Goal: Task Accomplishment & Management: Manage account settings

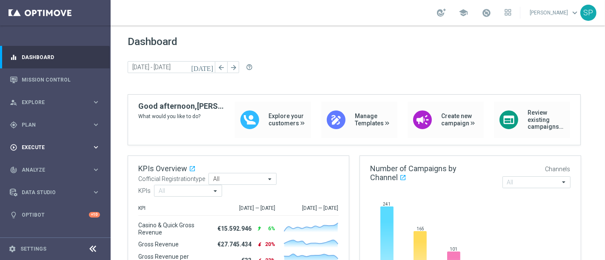
click at [69, 138] on div "play_circle_outline Execute keyboard_arrow_right" at bounding box center [55, 147] width 110 height 23
click at [86, 132] on div "gps_fixed Plan keyboard_arrow_right" at bounding box center [55, 125] width 110 height 23
click at [34, 181] on link "Streams" at bounding box center [55, 180] width 66 height 7
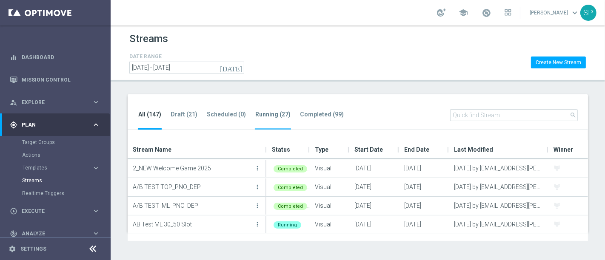
click at [257, 121] on li "Running (27)" at bounding box center [273, 120] width 36 height 20
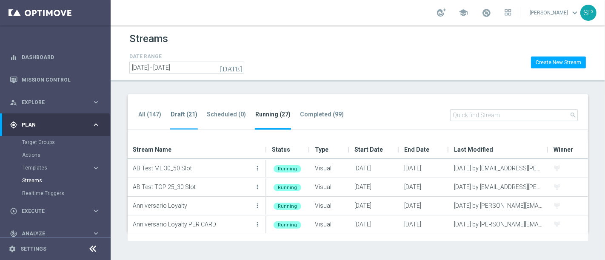
click at [183, 113] on tab-header "Draft (21)" at bounding box center [184, 114] width 27 height 7
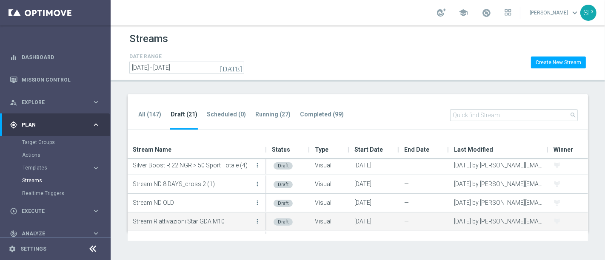
scroll to position [208, 0]
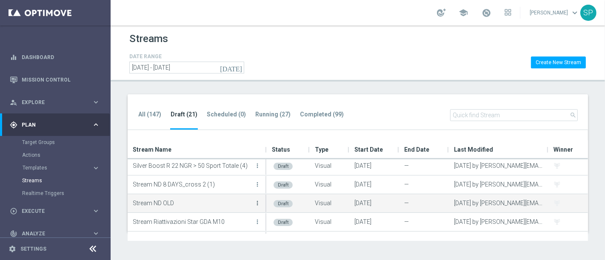
click at [255, 205] on icon "more_vert" at bounding box center [257, 203] width 7 height 7
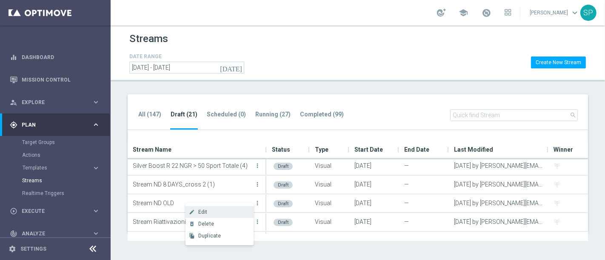
click at [226, 211] on div "Edit" at bounding box center [223, 212] width 51 height 6
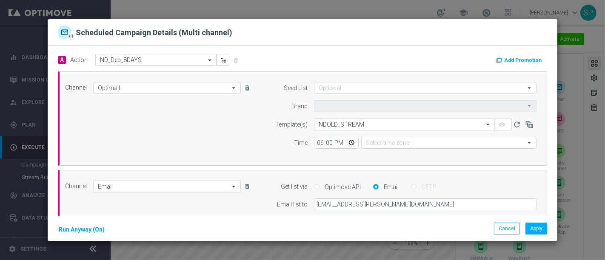
type input "Sisal Marketing"
type input "Central European Time ([GEOGRAPHIC_DATA]) (UTC +02:00)"
type input "Coordinated Universal Time (UTC 00:00)"
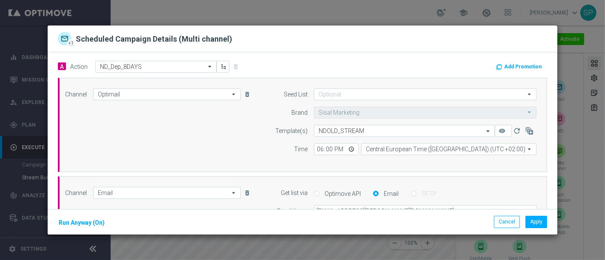
click at [495, 70] on button "Add Promotion" at bounding box center [519, 66] width 49 height 9
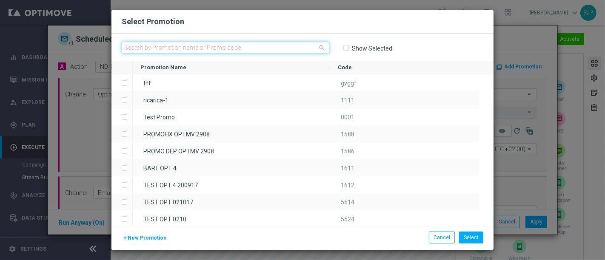
click at [268, 48] on input "text" at bounding box center [226, 48] width 208 height 12
paste input "335481"
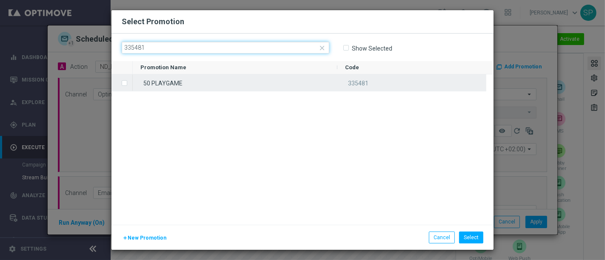
type input "335481"
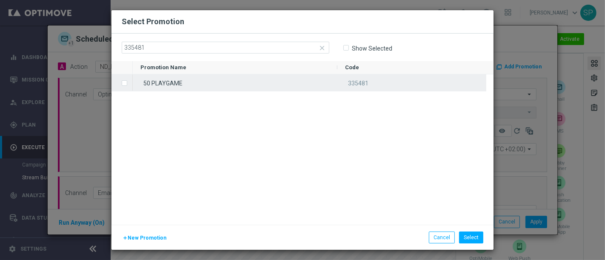
click at [267, 85] on div "50 PLAYGAME" at bounding box center [235, 82] width 205 height 17
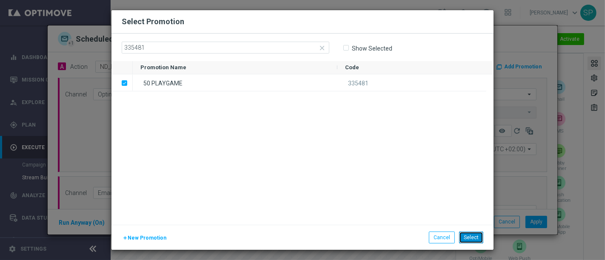
click at [475, 239] on button "Select" at bounding box center [471, 238] width 24 height 12
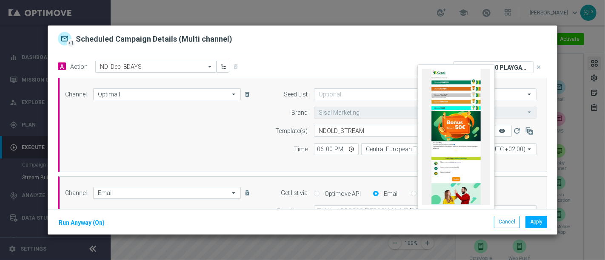
click at [499, 133] on icon "remove_red_eye" at bounding box center [502, 131] width 7 height 7
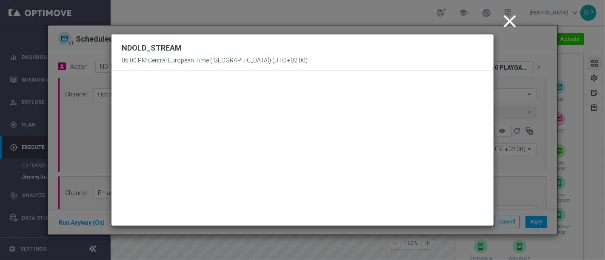
click at [509, 23] on icon "close" at bounding box center [509, 21] width 21 height 21
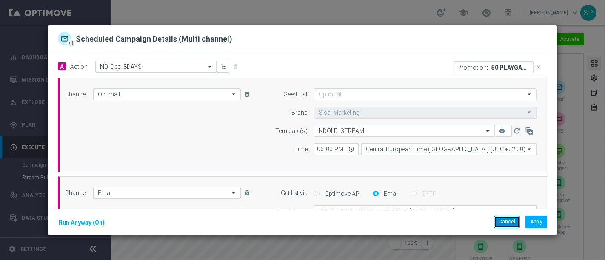
click at [509, 219] on button "Cancel" at bounding box center [507, 222] width 26 height 12
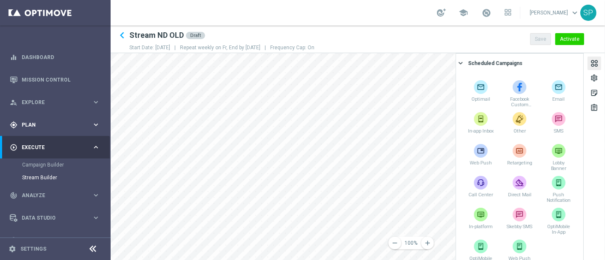
click at [92, 127] on icon "keyboard_arrow_right" at bounding box center [96, 125] width 8 height 8
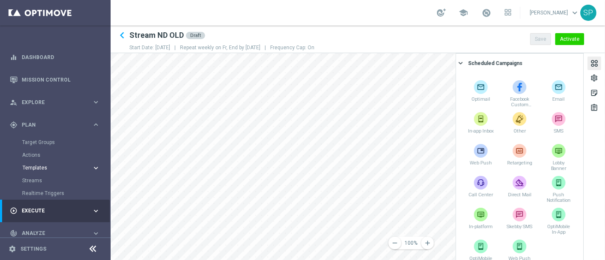
click at [41, 169] on span "Templates" at bounding box center [53, 168] width 61 height 5
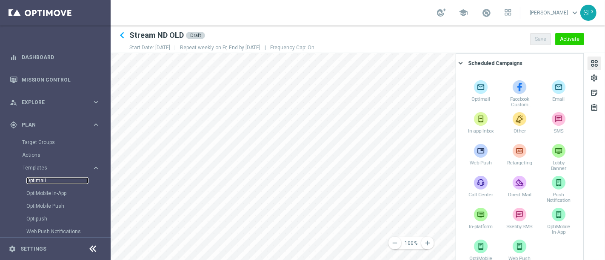
click at [41, 179] on link "Optimail" at bounding box center [57, 180] width 62 height 7
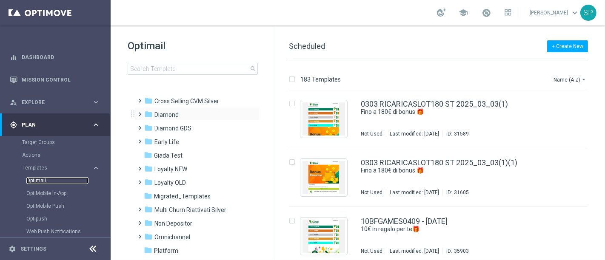
scroll to position [134, 0]
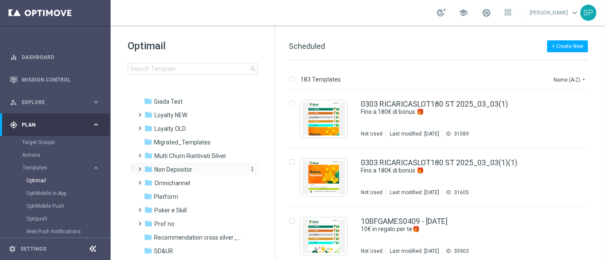
click at [185, 167] on span "Non Depositor" at bounding box center [173, 170] width 38 height 8
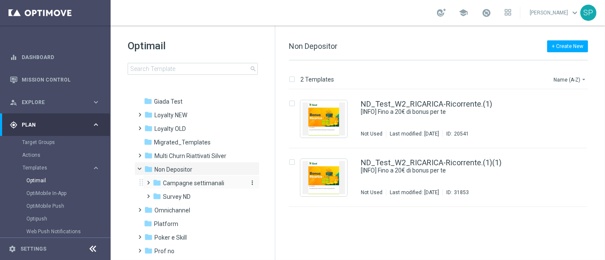
click at [188, 182] on span "Campagne settimanali" at bounding box center [193, 184] width 61 height 8
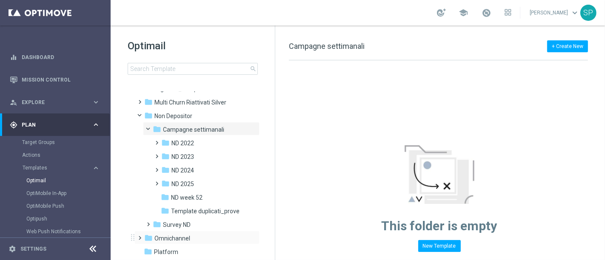
scroll to position [171, 0]
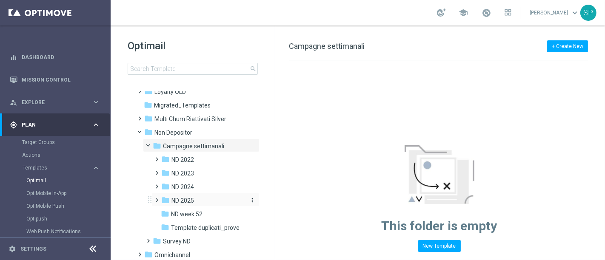
click at [207, 205] on div "folder ND 2025" at bounding box center [202, 201] width 83 height 10
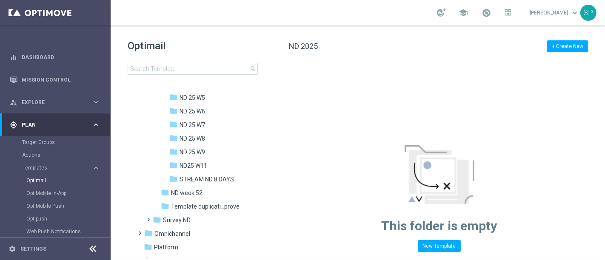
scroll to position [707, 0]
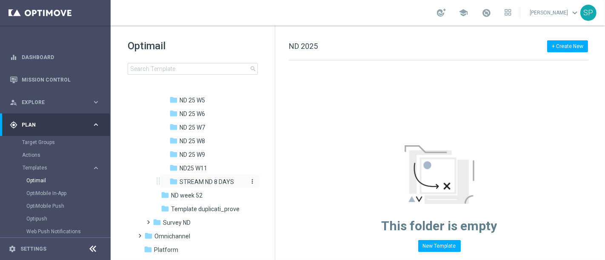
click at [220, 182] on span "STREAM ND 8 DAYS" at bounding box center [207, 182] width 54 height 8
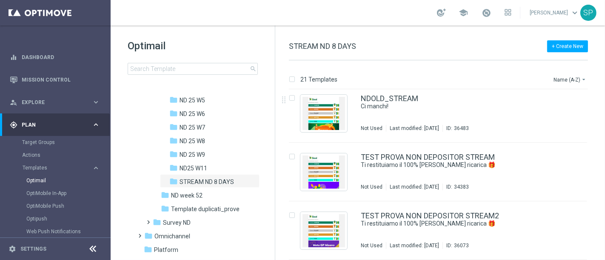
scroll to position [995, 0]
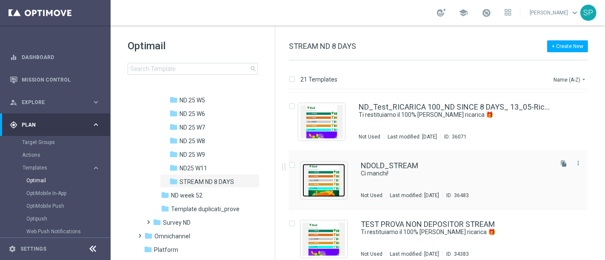
click at [340, 168] on img "Press SPACE to select this row." at bounding box center [323, 180] width 43 height 33
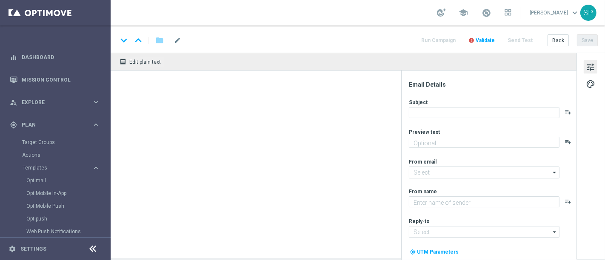
type textarea "Ecco un bonus per te"
type input "[EMAIL_ADDRESS][DOMAIN_NAME]"
type textarea "Sisal"
type input "[EMAIL_ADDRESS][DOMAIN_NAME]"
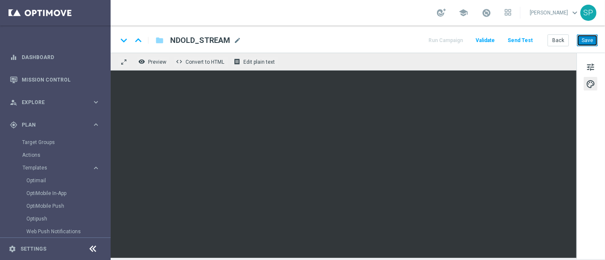
click at [587, 37] on button "Save" at bounding box center [587, 40] width 21 height 12
click at [588, 67] on span "tune" at bounding box center [590, 67] width 9 height 11
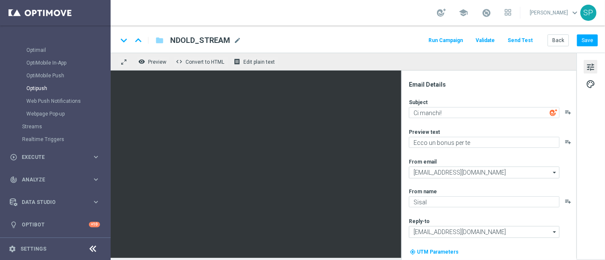
scroll to position [104, 0]
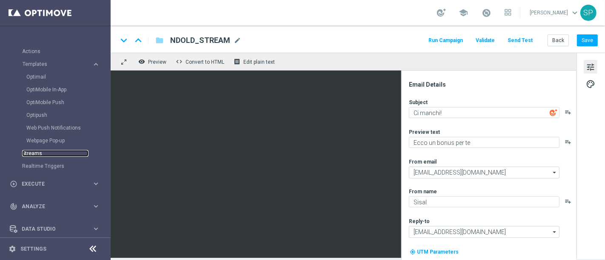
click at [39, 152] on link "Streams" at bounding box center [55, 153] width 66 height 7
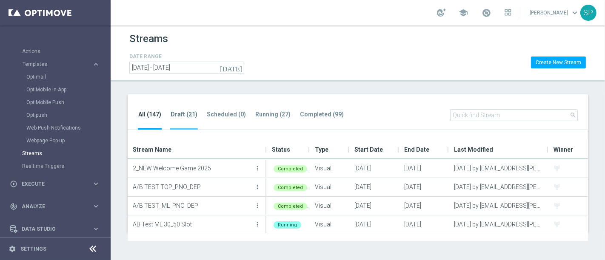
click at [189, 114] on tab-header "Draft (21)" at bounding box center [184, 114] width 27 height 7
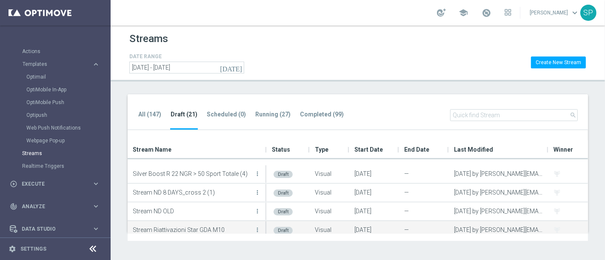
scroll to position [211, 0]
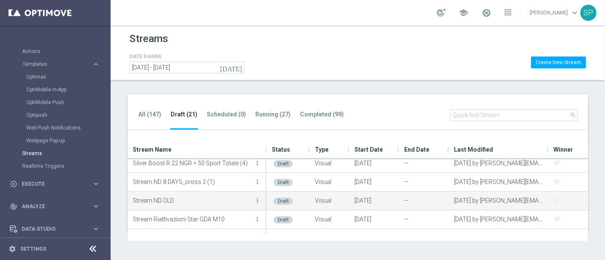
click at [254, 204] on button "more_vert" at bounding box center [257, 200] width 9 height 17
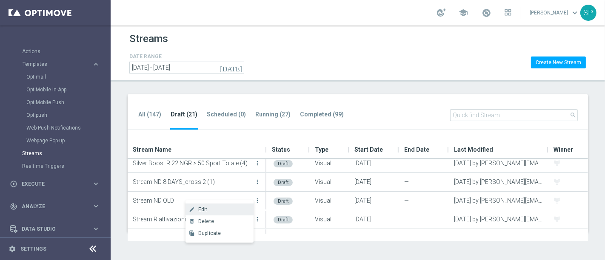
click at [220, 209] on div "Edit" at bounding box center [223, 210] width 51 height 6
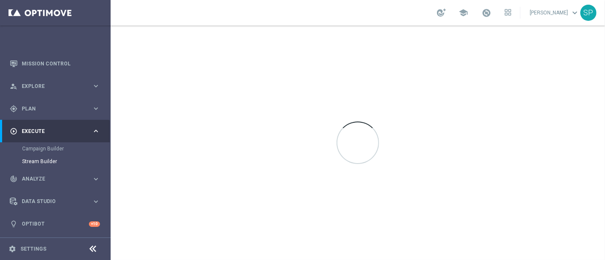
scroll to position [16, 0]
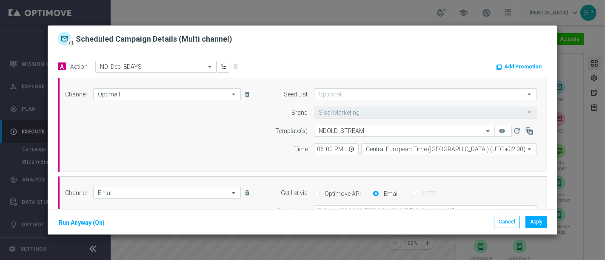
click at [506, 66] on button "Add Promotion" at bounding box center [519, 66] width 49 height 9
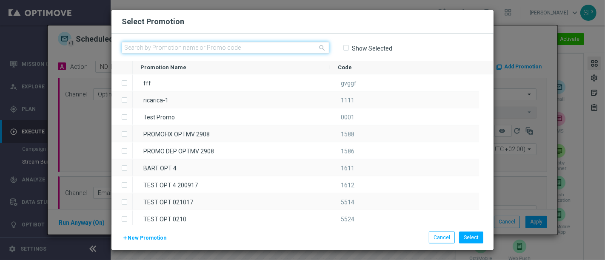
click at [284, 49] on input "text" at bounding box center [226, 48] width 208 height 12
paste input "335481"
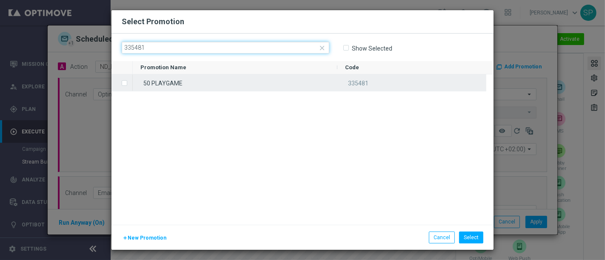
type input "335481"
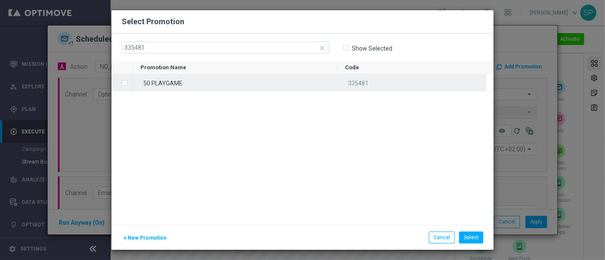
click at [197, 82] on div "50 PLAYGAME" at bounding box center [235, 82] width 205 height 17
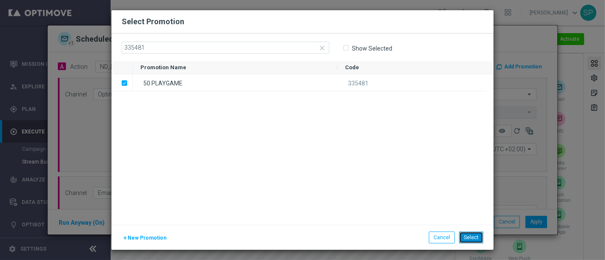
click at [472, 240] on button "Select" at bounding box center [471, 238] width 24 height 12
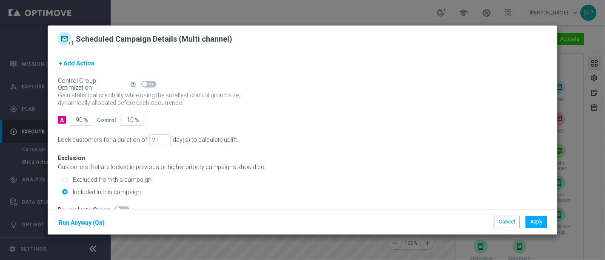
scroll to position [12, 0]
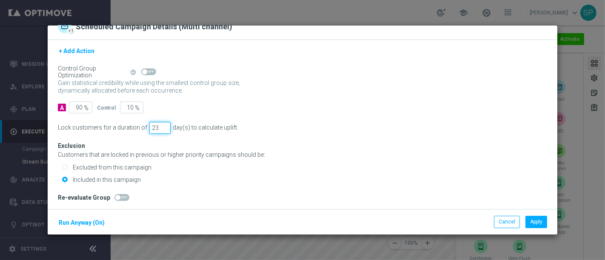
click at [155, 122] on input "23" at bounding box center [159, 128] width 21 height 12
type input "2"
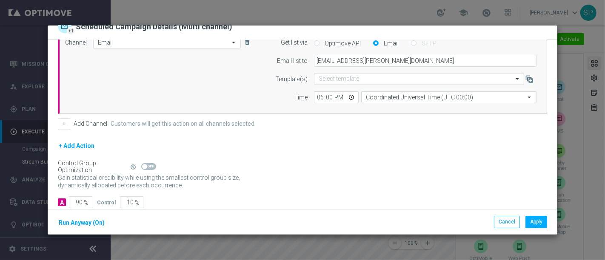
scroll to position [0, 0]
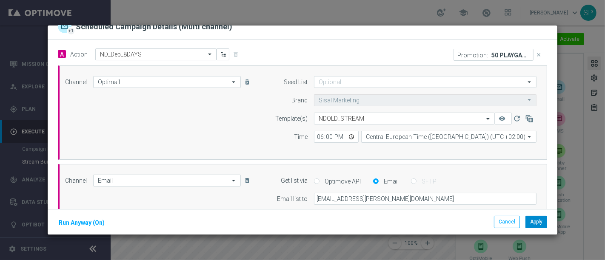
type input "3"
click at [530, 221] on button "Apply" at bounding box center [536, 222] width 22 height 12
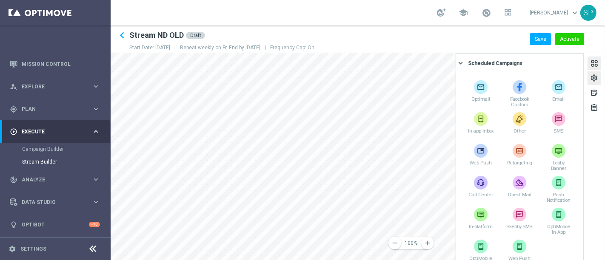
click at [596, 80] on div "settings" at bounding box center [594, 79] width 8 height 11
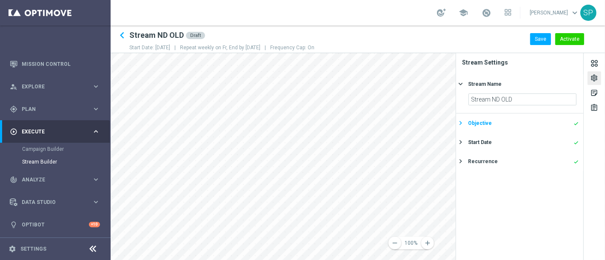
click at [519, 121] on div "Objective done" at bounding box center [523, 124] width 111 height 8
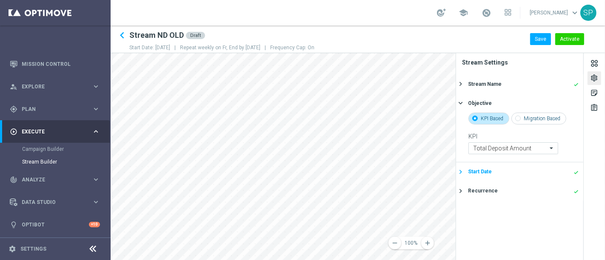
click at [520, 168] on div "Start Date done" at bounding box center [523, 172] width 111 height 8
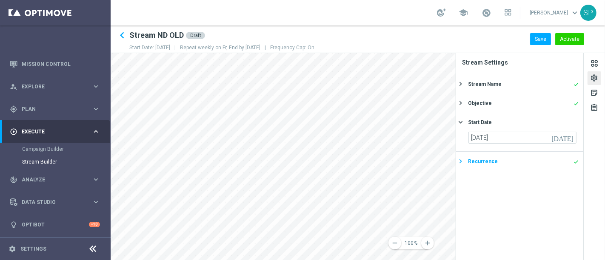
click at [531, 165] on div "Recurrence done" at bounding box center [523, 162] width 111 height 8
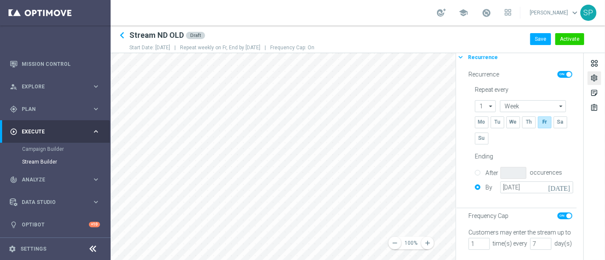
scroll to position [96, 0]
click at [595, 89] on div "sticky_note_2" at bounding box center [594, 94] width 8 height 11
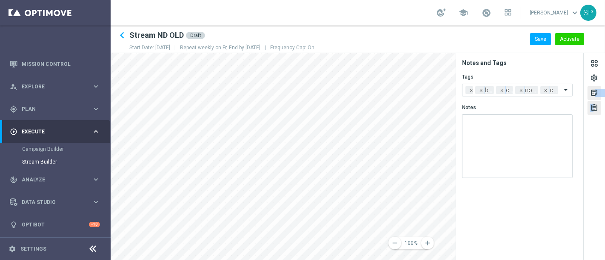
drag, startPoint x: 595, startPoint y: 100, endPoint x: 593, endPoint y: 109, distance: 9.9
click at [593, 109] on div "settings sticky_note_2 assignment" at bounding box center [594, 156] width 21 height 207
click at [593, 109] on div "assignment" at bounding box center [594, 109] width 8 height 11
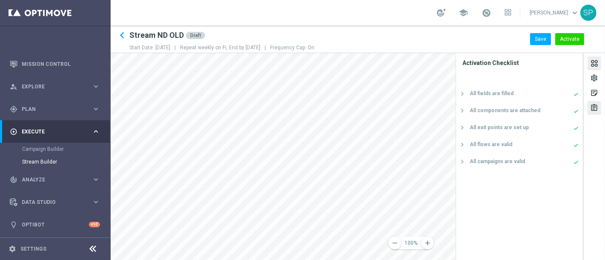
click at [598, 61] on div at bounding box center [594, 64] width 9 height 11
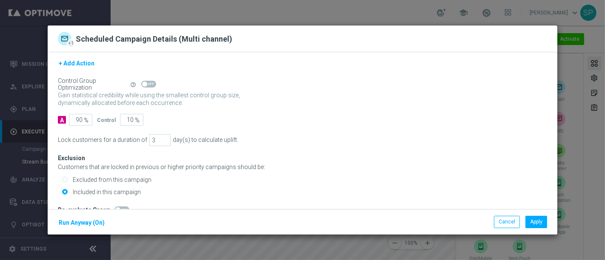
scroll to position [12, 0]
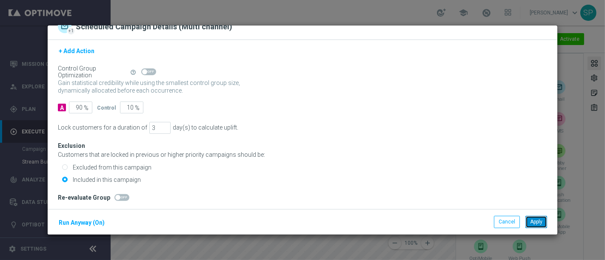
click at [538, 223] on button "Apply" at bounding box center [536, 222] width 22 height 12
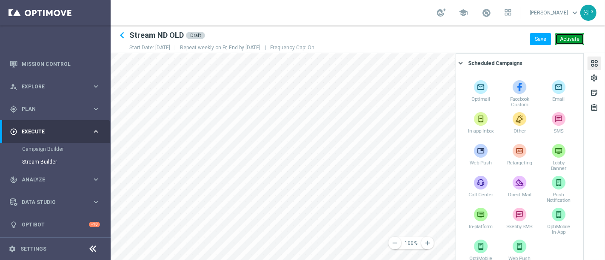
click at [566, 38] on button "Activate" at bounding box center [569, 39] width 29 height 12
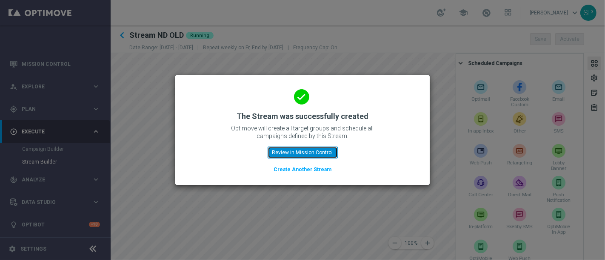
click at [317, 155] on button "Review in Mission Control" at bounding box center [303, 153] width 70 height 12
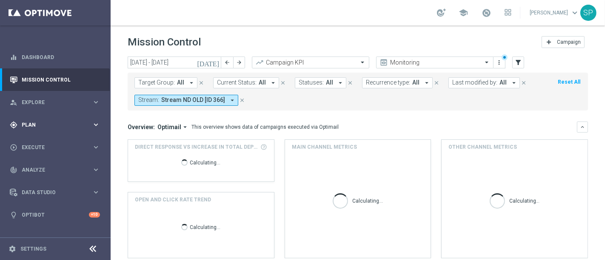
click at [90, 129] on div "gps_fixed Plan keyboard_arrow_right" at bounding box center [55, 125] width 110 height 23
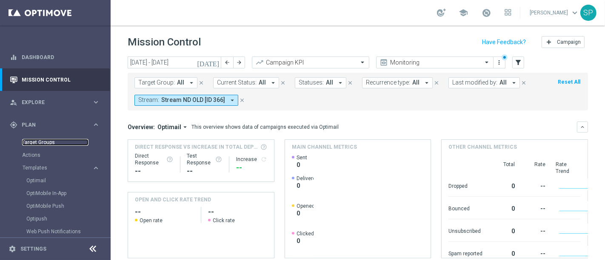
click at [37, 142] on link "Target Groups" at bounding box center [55, 142] width 66 height 7
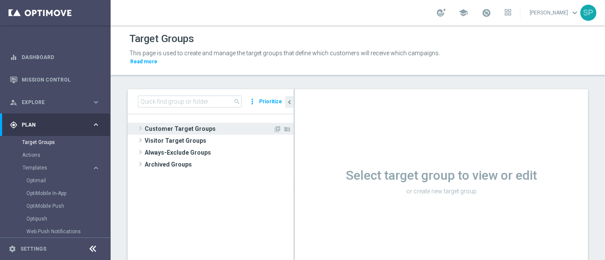
click at [188, 123] on span "Customer Target Groups" at bounding box center [209, 129] width 128 height 12
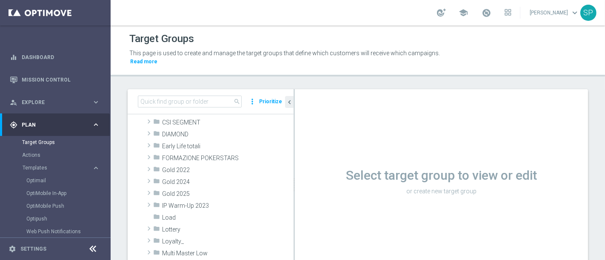
scroll to position [143, 0]
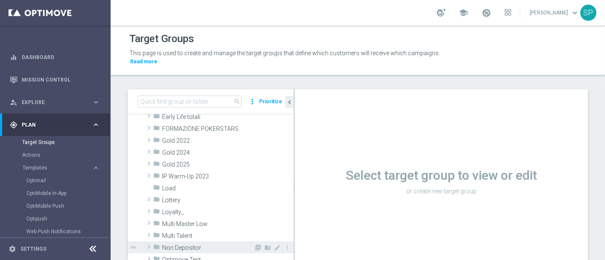
click at [202, 245] on span "Non Depositor" at bounding box center [207, 248] width 91 height 7
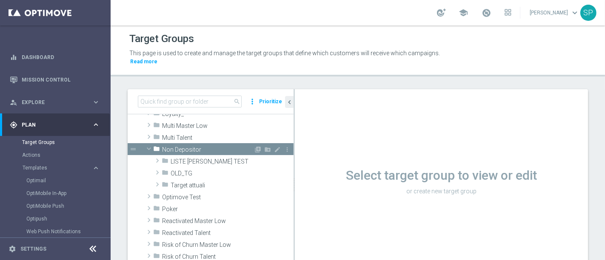
scroll to position [265, 0]
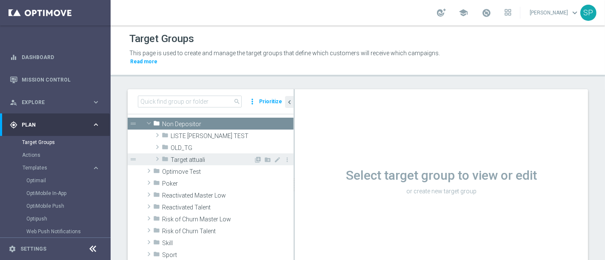
click at [208, 157] on span "Target attuali" at bounding box center [212, 160] width 83 height 7
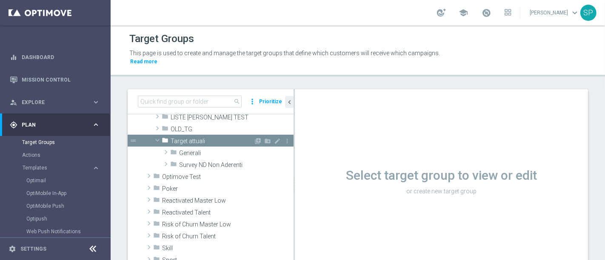
scroll to position [286, 0]
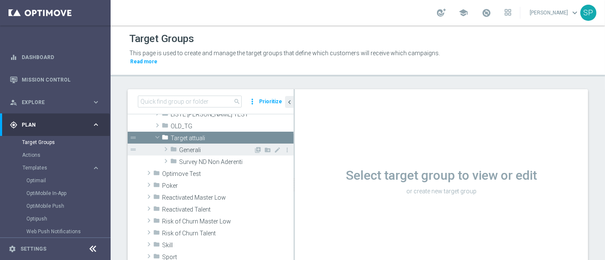
click at [215, 144] on div "folder Generali" at bounding box center [211, 150] width 83 height 12
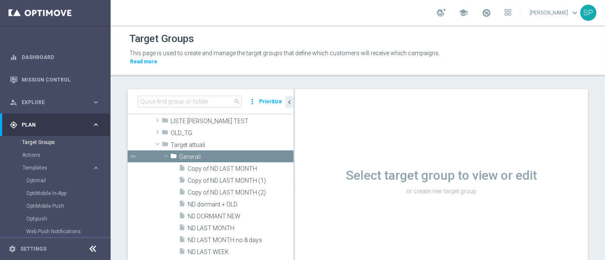
scroll to position [280, 0]
click at [236, 213] on span "ND DORMANT NEW" at bounding box center [231, 216] width 86 height 7
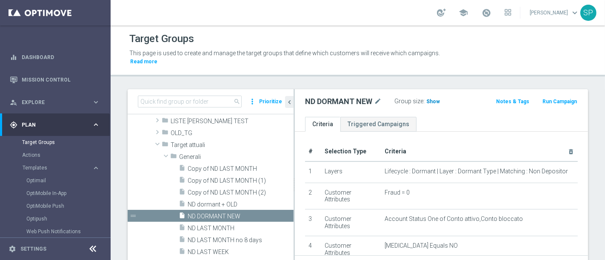
click at [433, 99] on span "Show" at bounding box center [433, 102] width 14 height 6
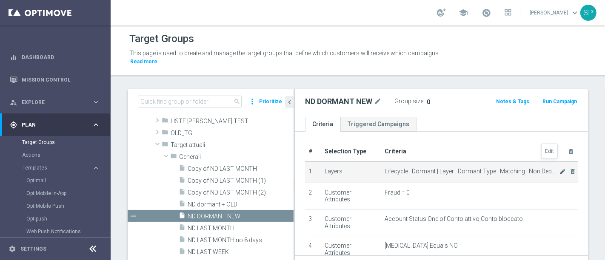
click at [559, 168] on icon "mode_edit" at bounding box center [562, 171] width 7 height 7
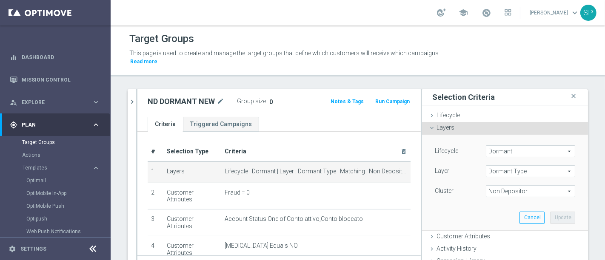
click at [538, 186] on span "Non Depositor" at bounding box center [530, 191] width 88 height 11
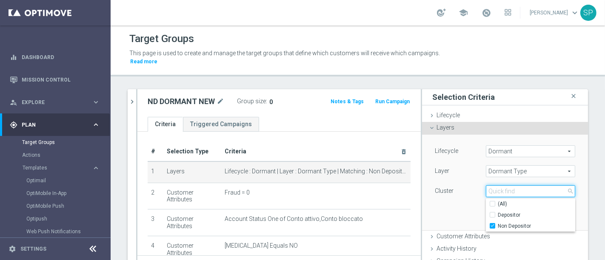
click at [534, 185] on input "search" at bounding box center [530, 191] width 89 height 12
click at [454, 209] on div "Lifecycle Dormant Dormant arrow_drop_down search Layer Dormant Type Dormant Typ…" at bounding box center [504, 182] width 153 height 95
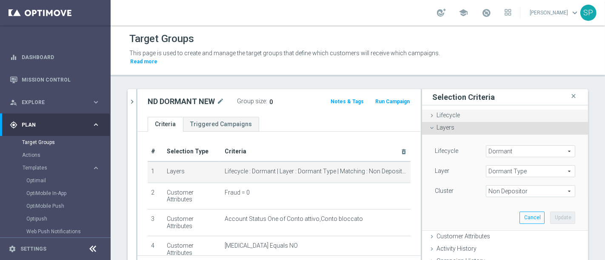
click at [534, 110] on div "Lifecycle done" at bounding box center [505, 116] width 166 height 13
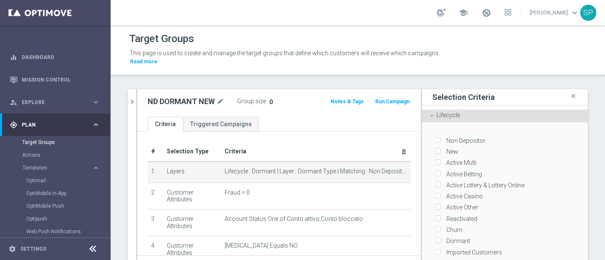
click at [443, 237] on label "Dormant" at bounding box center [456, 241] width 27 height 8
click at [437, 239] on input "Dormant" at bounding box center [438, 242] width 6 height 6
checkbox input "true"
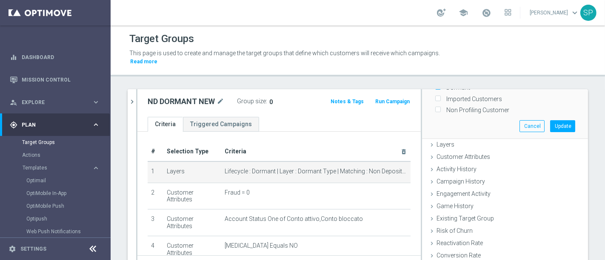
scroll to position [155, 0]
click at [553, 119] on button "Update" at bounding box center [562, 125] width 25 height 12
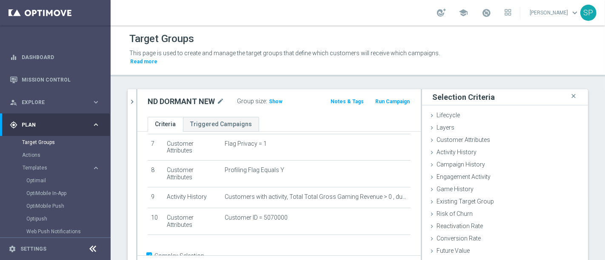
scroll to position [182, 0]
click at [429, 122] on div "Layers done" at bounding box center [505, 128] width 166 height 13
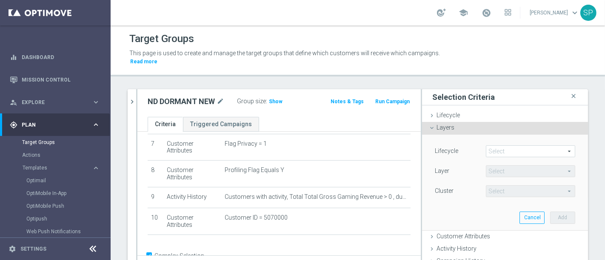
click at [504, 146] on span at bounding box center [530, 151] width 88 height 11
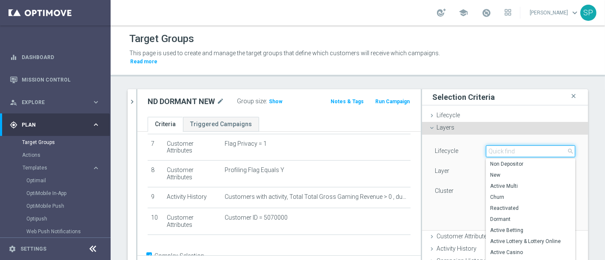
drag, startPoint x: 504, startPoint y: 143, endPoint x: 477, endPoint y: 161, distance: 32.8
click at [486, 157] on div "Select arrow_drop_down search Non Depositor New Active Multi [GEOGRAPHIC_DATA] …" at bounding box center [530, 152] width 89 height 12
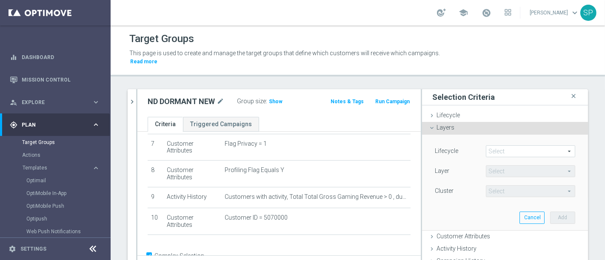
click at [496, 146] on span at bounding box center [530, 151] width 88 height 11
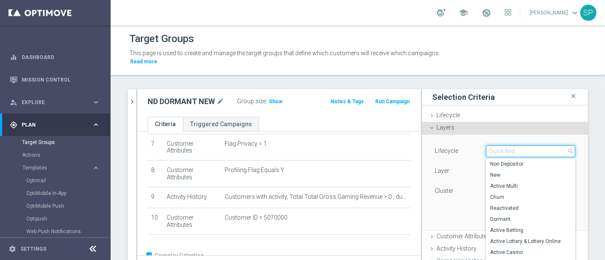
click at [496, 146] on input "search" at bounding box center [530, 152] width 89 height 12
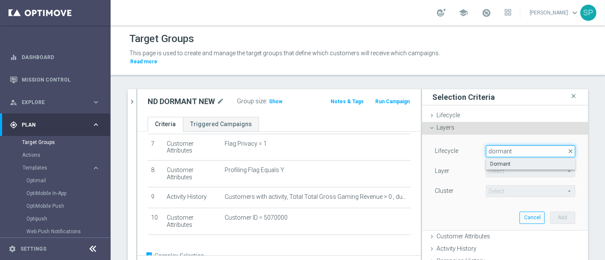
type input "dormant"
click at [498, 159] on label "Dormant" at bounding box center [530, 164] width 89 height 11
type input "Dormant"
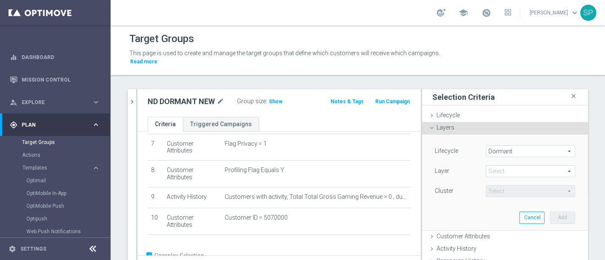
click at [505, 166] on span at bounding box center [530, 171] width 88 height 11
click at [502, 181] on span "Dormant Type" at bounding box center [530, 184] width 81 height 7
type input "Dormant Type"
click at [503, 186] on span at bounding box center [530, 191] width 88 height 11
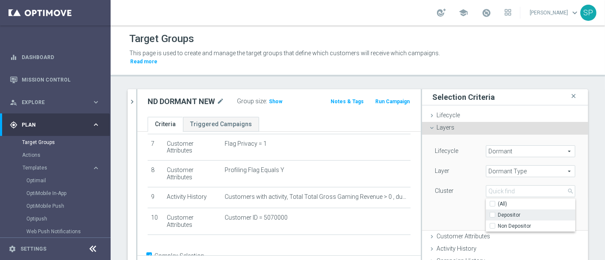
click at [499, 212] on span "Depositor" at bounding box center [536, 215] width 77 height 7
click at [498, 213] on input "Depositor" at bounding box center [495, 216] width 6 height 6
checkbox input "true"
type input "Depositor"
click at [450, 203] on div "Lifecycle Dormant Dormant arrow_drop_down search Layer Dormant Type Dormant Typ…" at bounding box center [504, 182] width 153 height 95
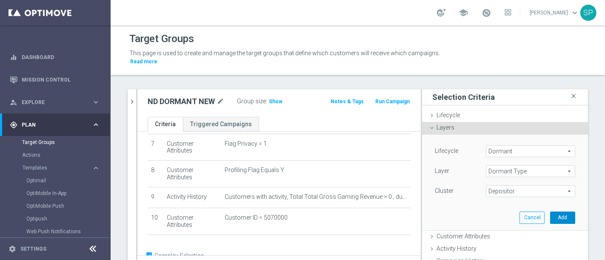
click at [554, 212] on button "Add" at bounding box center [562, 218] width 25 height 12
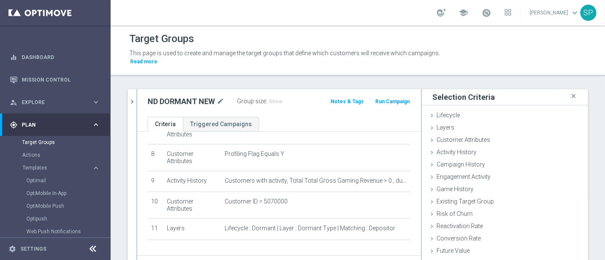
scroll to position [222, 0]
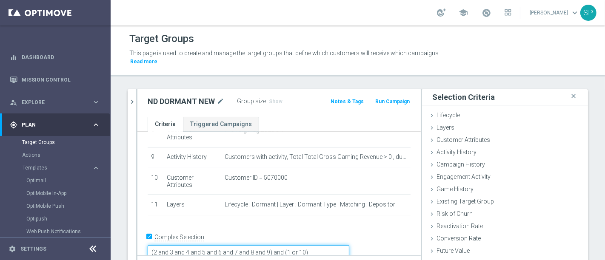
click at [337, 245] on textarea "(2 and 3 and 4 and 5 and 6 and 7 and 8 and 9) and (1 or 10)" at bounding box center [249, 252] width 202 height 15
click at [330, 245] on textarea "(2 and 3 and 4 and 5 and 6 and 7 and 8 and 9) and (1 or 10)" at bounding box center [249, 252] width 202 height 15
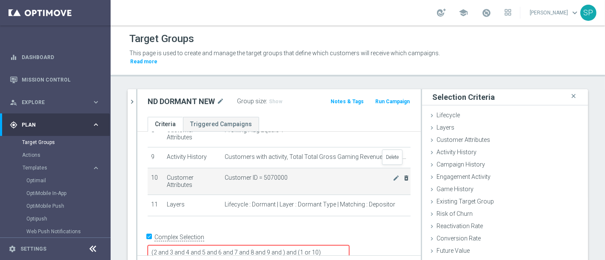
click at [403, 175] on icon "delete_forever" at bounding box center [406, 178] width 7 height 7
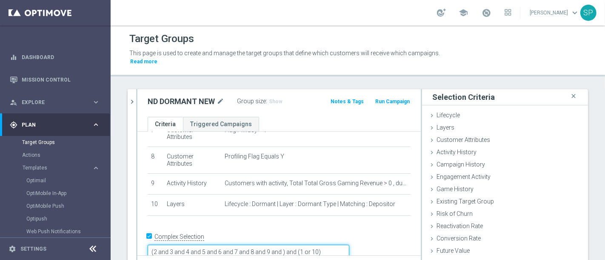
click at [342, 245] on textarea "(2 and 3 and 4 and 5 and 6 and 7 and 8 and 9 and ) and (1 or 10)" at bounding box center [249, 252] width 202 height 15
click at [349, 245] on textarea "(2 and 3 and 4 and 5 and 6 and 7 and 8 and 9 and 10) and (1 or 10)" at bounding box center [249, 252] width 202 height 15
type textarea "(2 and 3 and 4 and 5 and 6 and 7 and 8 and 9 and 10) and (1 or 11)"
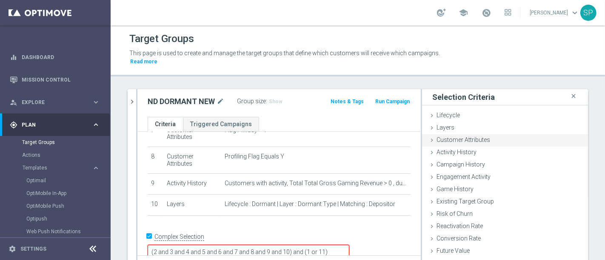
click at [490, 134] on div "Customer Attributes done" at bounding box center [505, 140] width 166 height 13
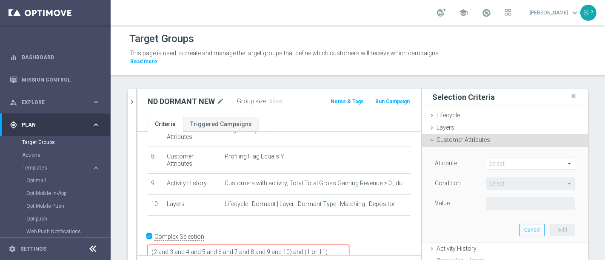
click at [486, 158] on span at bounding box center [530, 163] width 88 height 11
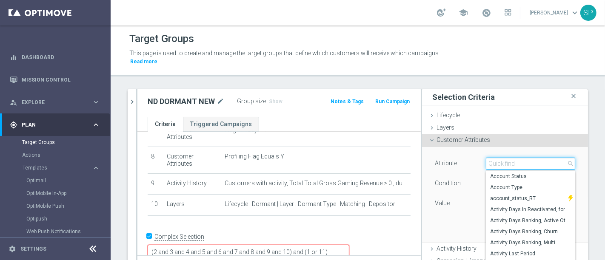
click at [486, 158] on input "search" at bounding box center [530, 164] width 89 height 12
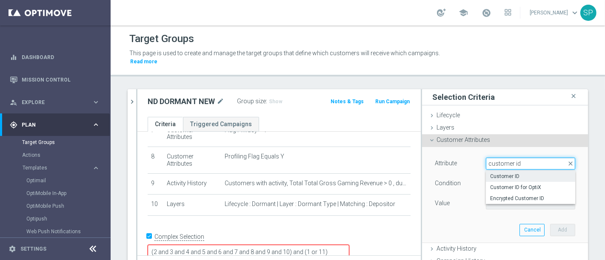
type input "customer id"
click at [502, 173] on span "Customer ID" at bounding box center [530, 176] width 81 height 7
type input "Customer ID"
type input "="
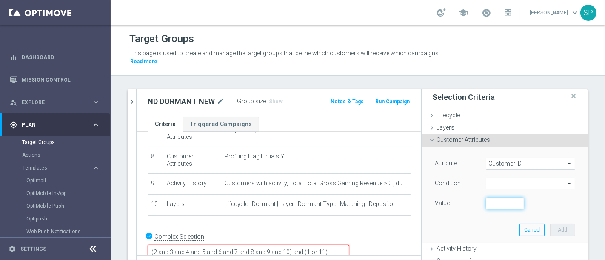
click at [496, 198] on input "number" at bounding box center [505, 204] width 38 height 12
type input "5070000"
click at [553, 225] on button "Add" at bounding box center [562, 230] width 25 height 12
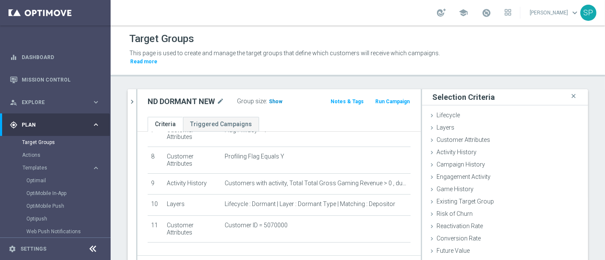
click at [269, 99] on span "Show" at bounding box center [276, 102] width 14 height 6
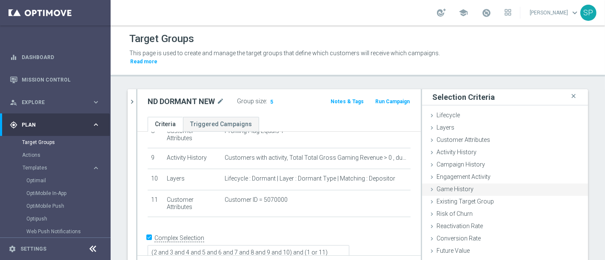
scroll to position [39, 0]
